Goal: Task Accomplishment & Management: Use online tool/utility

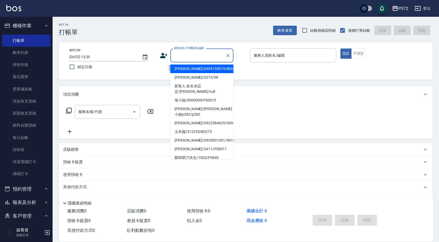
click at [200, 59] on input "顧客姓名/手機號碼/編號" at bounding box center [198, 55] width 50 height 9
click at [180, 57] on input "顧客姓名/手機號碼/編號" at bounding box center [198, 55] width 50 height 9
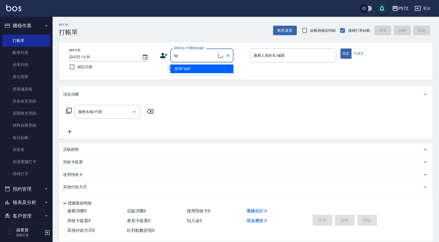
type input "b"
click at [187, 76] on li "[PERSON_NAME]/[PERSON_NAME]0147/0147" at bounding box center [201, 77] width 63 height 9
type input "[PERSON_NAME]/[PERSON_NAME]0147/0147"
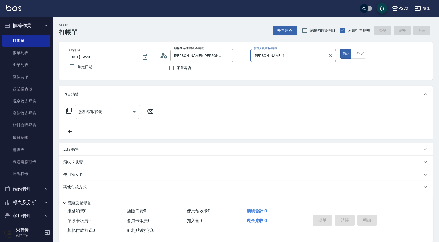
type input "[PERSON_NAME]-1"
click at [116, 110] on input "服務名稱/代號" at bounding box center [103, 111] width 53 height 9
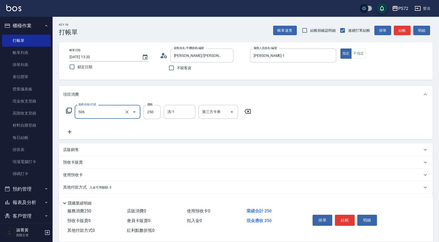
type input "洗髮學生(506)"
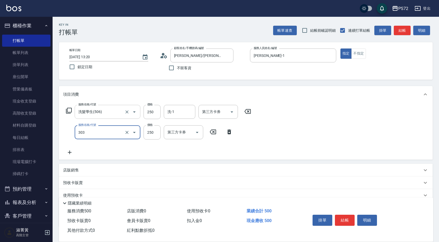
type input "剪髮(303)"
type input "300"
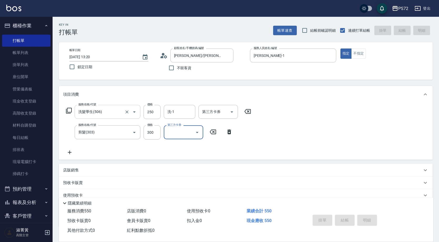
type input "[DATE] 18:58"
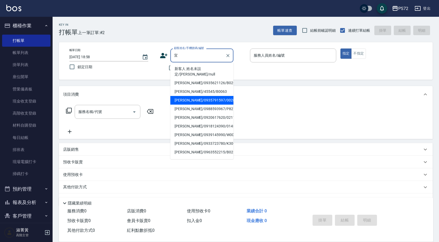
click at [189, 96] on li "[PERSON_NAME]/0935791597/0028" at bounding box center [201, 100] width 63 height 9
type input "[PERSON_NAME]/0935791597/0028"
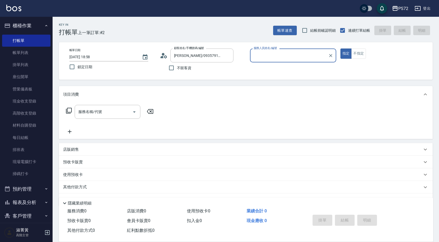
type input "[PERSON_NAME]-1"
click at [108, 113] on input "服務名稱/代號" at bounding box center [103, 111] width 53 height 9
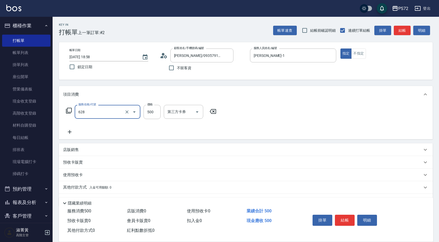
type input "寶齡舒醒清潔500(628)"
type input "600"
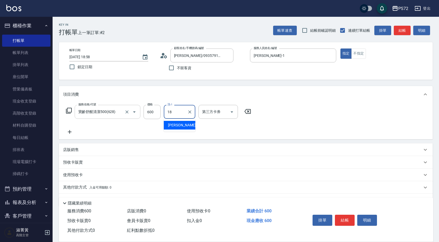
type input "[PERSON_NAME]-18"
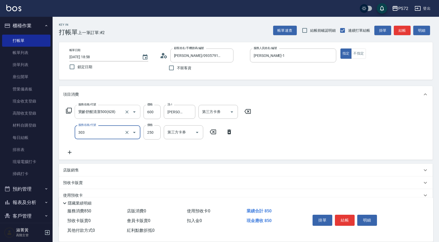
type input "剪髮(303)"
type input "350"
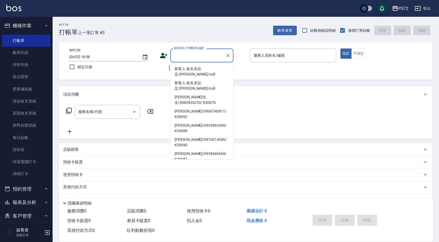
click at [153, 94] on div "項目消費" at bounding box center [242, 95] width 359 height 6
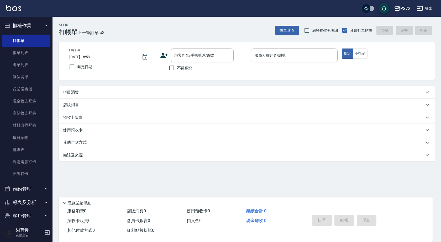
click at [97, 91] on div "項目消費" at bounding box center [243, 93] width 361 height 6
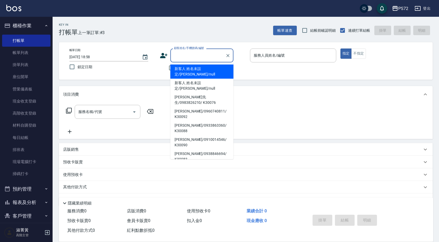
click at [182, 55] on input "顧客姓名/手機號碼/編號" at bounding box center [198, 55] width 50 height 9
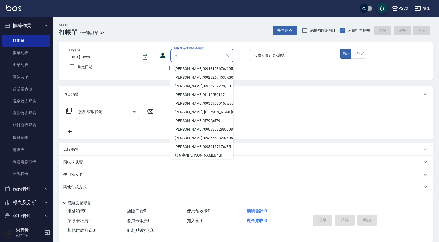
click at [190, 66] on li "[PERSON_NAME]/0918103676/6058" at bounding box center [201, 69] width 63 height 9
type input "[PERSON_NAME]/0918103676/6058"
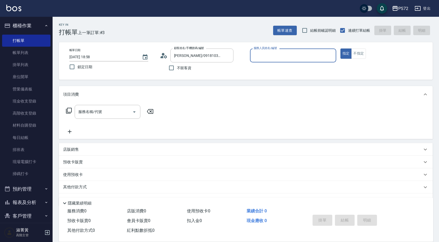
type input "[PERSON_NAME]-1"
click at [107, 109] on input "服務名稱/代號" at bounding box center [103, 111] width 53 height 9
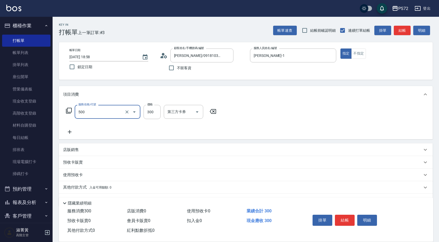
type input "洗髮(A級)(500)"
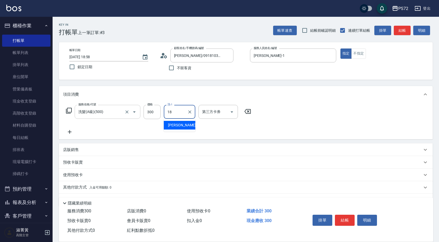
type input "[PERSON_NAME]-18"
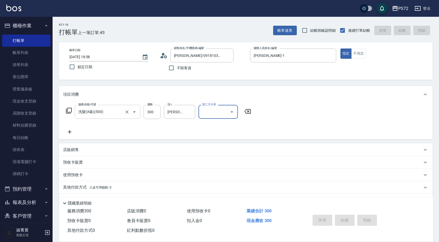
type input "[DATE] 18:59"
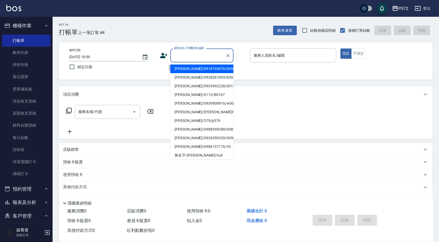
click at [198, 53] on input "顧客姓名/手機號碼/編號" at bounding box center [198, 55] width 50 height 9
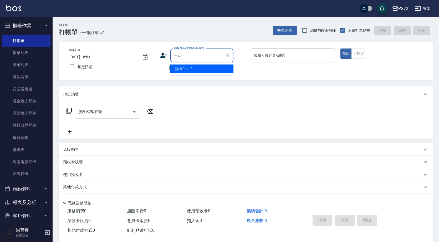
type input "營"
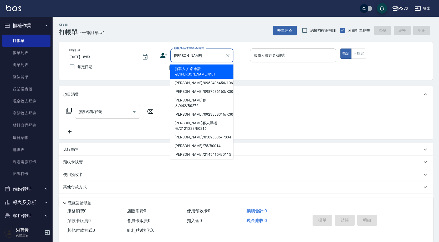
click at [189, 80] on li "[PERSON_NAME]/0952496456/1067" at bounding box center [201, 83] width 63 height 9
type input "[PERSON_NAME]/0952496456/1067"
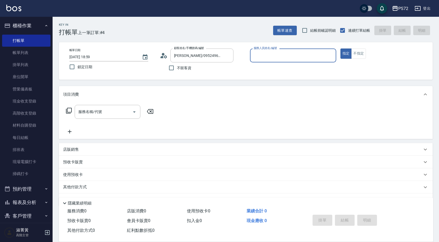
type input "[PERSON_NAME]-1"
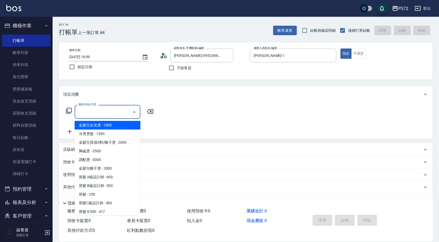
drag, startPoint x: 117, startPoint y: 116, endPoint x: 119, endPoint y: 116, distance: 2.6
click at [119, 116] on input "服務名稱/代號" at bounding box center [103, 111] width 53 height 9
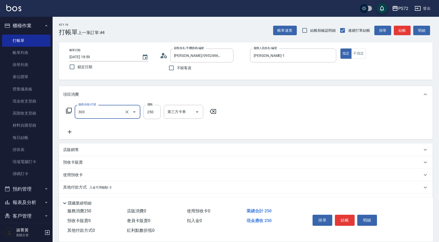
type input "剪髮(303)"
type input "350"
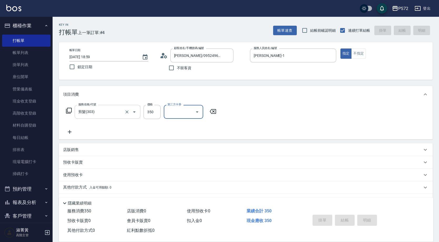
type input "[DATE] 19:00"
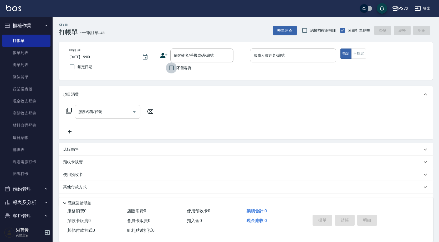
click at [169, 67] on input "不留客資" at bounding box center [171, 67] width 11 height 11
checkbox input "true"
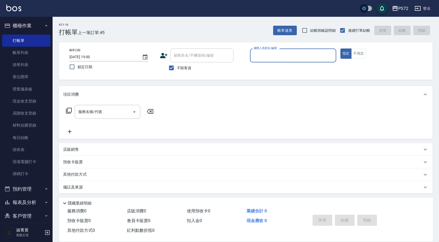
click at [267, 55] on input "服務人員姓名/編號" at bounding box center [292, 55] width 81 height 9
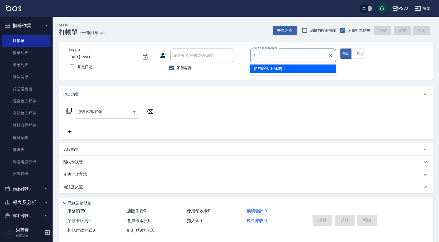
type input "[PERSON_NAME]-1"
type button "true"
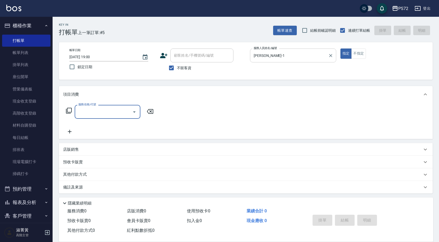
type input "5"
type input "剪髮(303)"
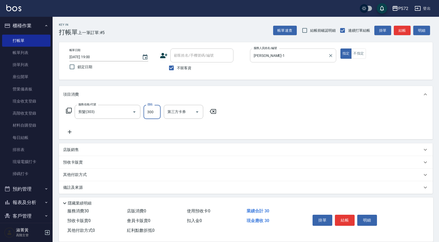
type input "300"
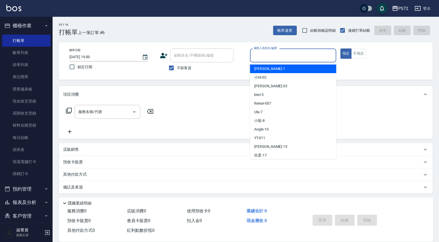
click at [279, 54] on input "服務人員姓名/編號" at bounding box center [292, 55] width 81 height 9
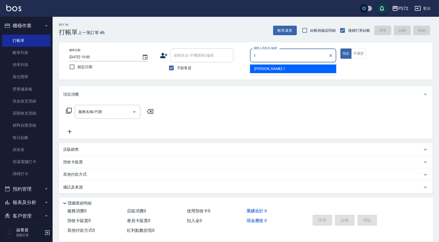
type input "[PERSON_NAME]-1"
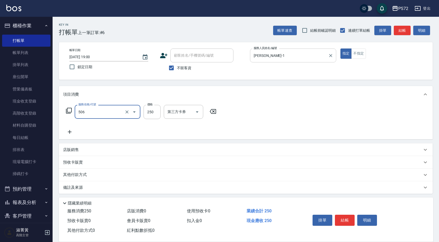
type input "洗髮學生(506)"
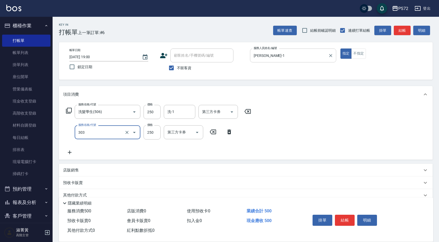
type input "剪髮(303)"
type input "300"
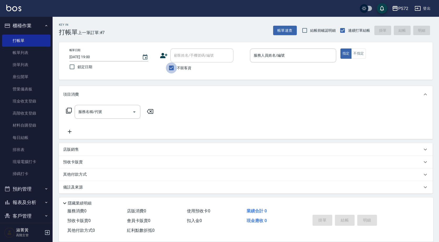
click at [174, 67] on input "不留客資" at bounding box center [171, 67] width 11 height 11
checkbox input "false"
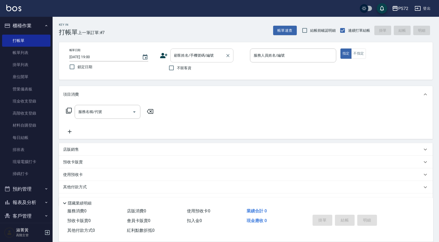
click at [179, 58] on input "顧客姓名/手機號碼/編號" at bounding box center [198, 55] width 50 height 9
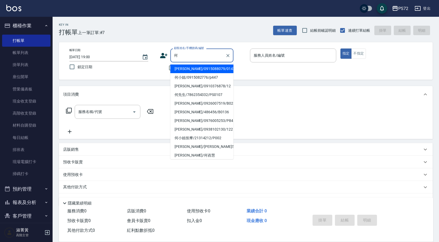
click at [197, 68] on li "[PERSON_NAME]/0915088079/0142" at bounding box center [201, 69] width 63 height 9
type input "[PERSON_NAME]/0915088079/0142"
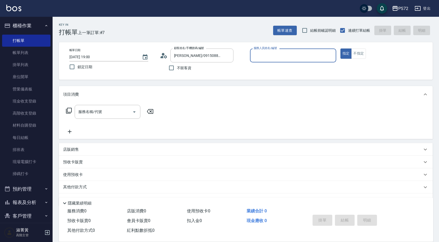
type input "[PERSON_NAME]-1"
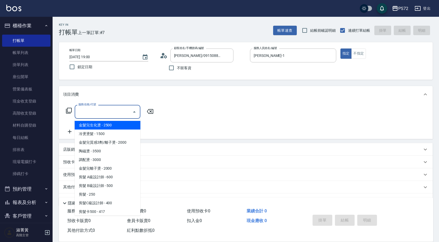
click at [99, 109] on input "服務名稱/代號" at bounding box center [103, 111] width 53 height 9
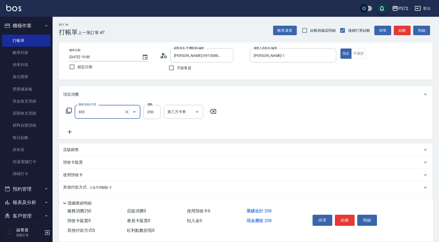
type input "剪髮(303)"
type input "400"
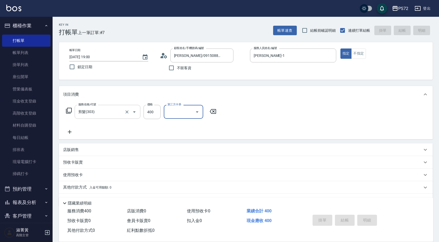
type input "[DATE] 19:01"
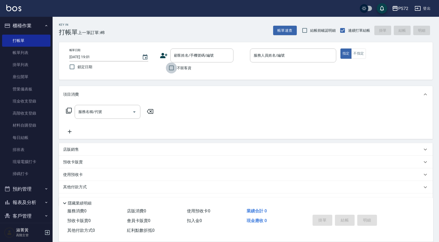
drag, startPoint x: 170, startPoint y: 70, endPoint x: 252, endPoint y: 54, distance: 82.8
click at [171, 70] on input "不留客資" at bounding box center [171, 67] width 11 height 11
checkbox input "true"
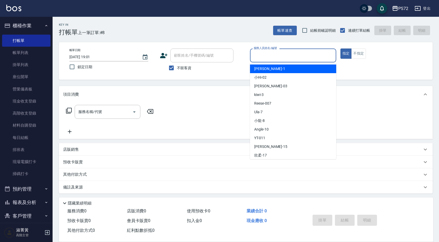
click at [261, 51] on input "服務人員姓名/編號" at bounding box center [292, 55] width 81 height 9
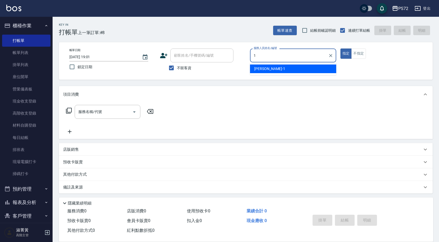
type input "[PERSON_NAME]-1"
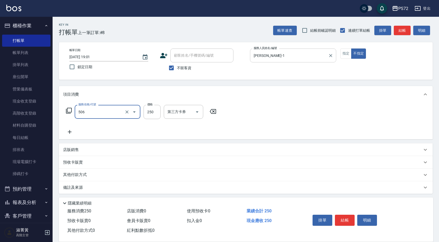
type input "洗髮學生(506)"
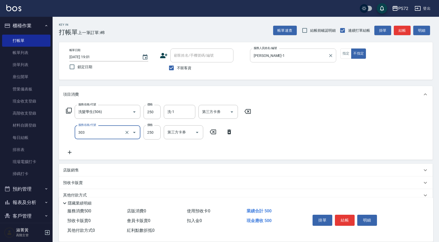
type input "剪髮(303)"
click at [154, 133] on input "350" at bounding box center [151, 133] width 17 height 14
type input "300"
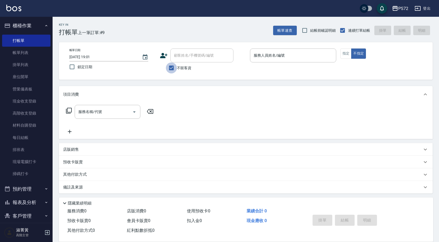
click at [174, 70] on input "不留客資" at bounding box center [171, 67] width 11 height 11
checkbox input "false"
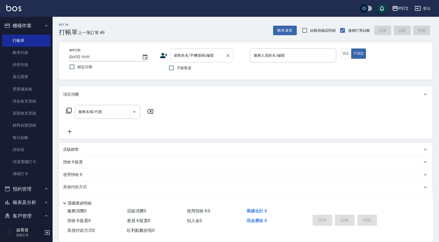
click at [189, 53] on div "顧客姓名/手機號碼/編號 顧客姓名/手機號碼/編號" at bounding box center [201, 56] width 63 height 14
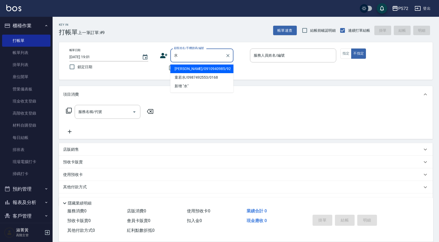
click at [194, 67] on li "[PERSON_NAME]/0910940985/92" at bounding box center [201, 69] width 63 height 9
type input "[PERSON_NAME]/0910940985/92"
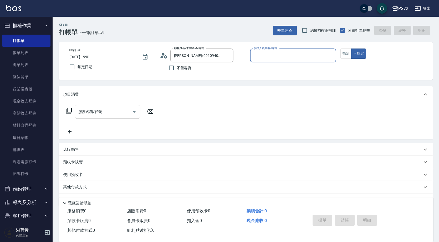
type input "[PERSON_NAME]-1"
click at [349, 58] on button "指定" at bounding box center [345, 54] width 11 height 10
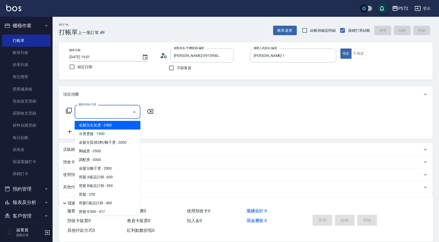
click at [91, 111] on input "服務名稱/代號" at bounding box center [103, 111] width 53 height 9
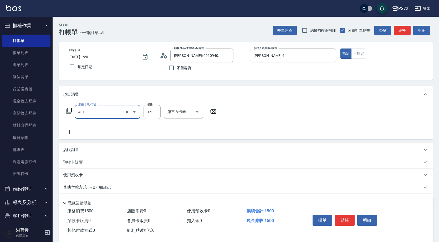
type input "染髮(401)"
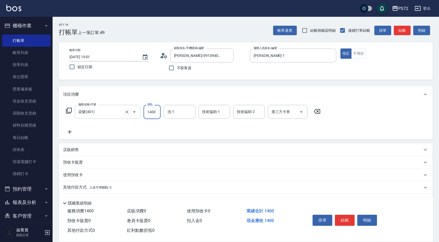
type input "1400"
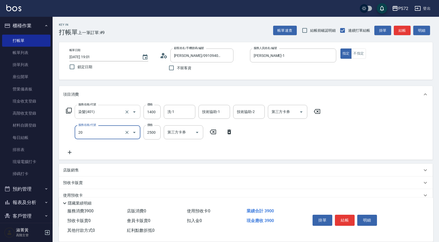
type input "0"
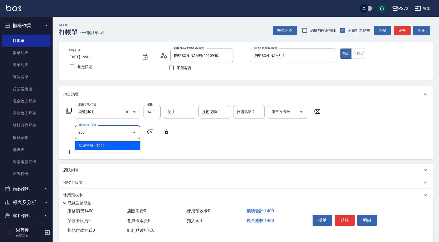
type input "冷燙燙髮(200)"
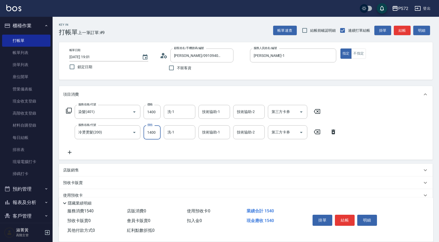
type input "1400"
type input "[PERSON_NAME]-18"
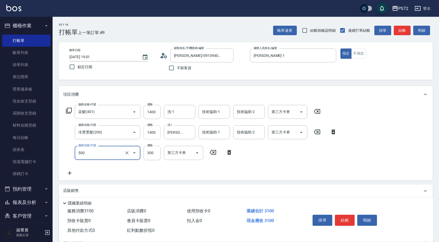
type input "洗髮(A級)(500)"
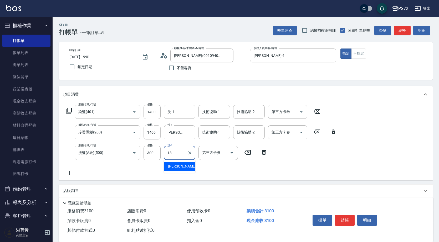
type input "[PERSON_NAME]-18"
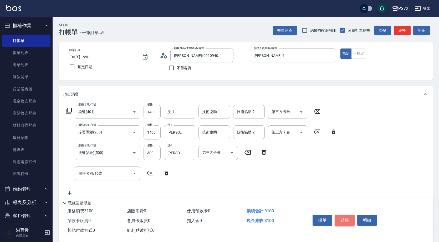
click at [347, 216] on button "結帳" at bounding box center [345, 220] width 20 height 11
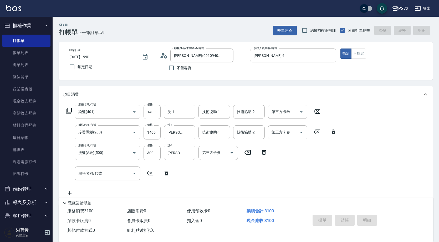
type input "[DATE] 19:02"
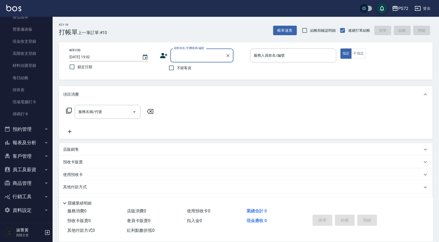
scroll to position [60, 0]
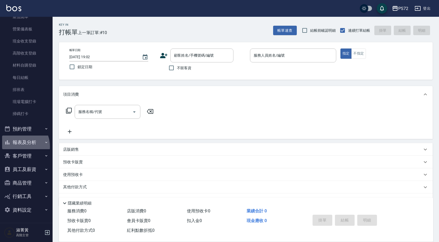
click at [18, 147] on button "報表及分析" at bounding box center [26, 143] width 48 height 14
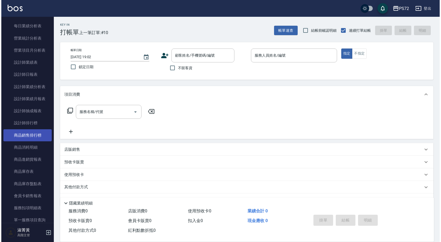
scroll to position [323, 0]
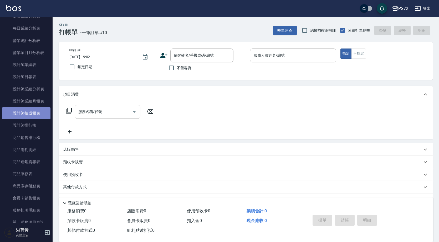
click at [32, 119] on link "設計師抽成報表" at bounding box center [26, 113] width 48 height 12
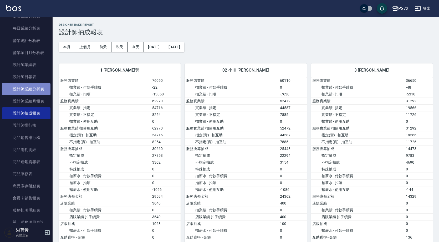
click at [32, 90] on link "設計師業績分析表" at bounding box center [26, 89] width 48 height 12
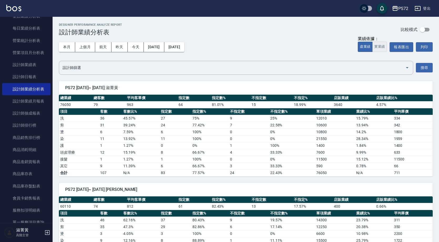
click at [386, 47] on div "業績依據： 虛業績 實業績 報表匯出 列印" at bounding box center [394, 47] width 75 height 10
click at [385, 46] on button "實業績" at bounding box center [379, 47] width 15 height 10
click at [133, 46] on button "今天" at bounding box center [136, 47] width 16 height 10
